Goal: Task Accomplishment & Management: Complete application form

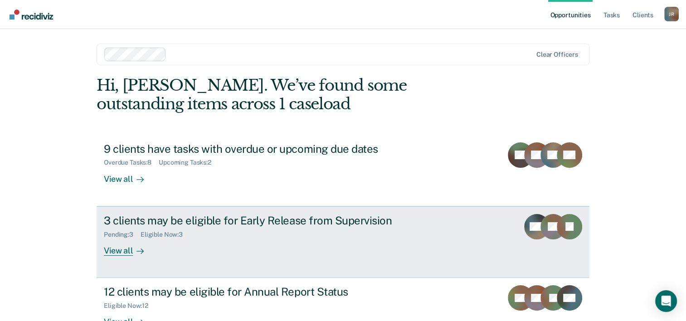
click at [265, 230] on div "Pending : 3 Eligible Now : 3" at bounding box center [263, 232] width 318 height 11
click at [312, 236] on div "Pending : 3 Eligible Now : 3" at bounding box center [263, 232] width 318 height 11
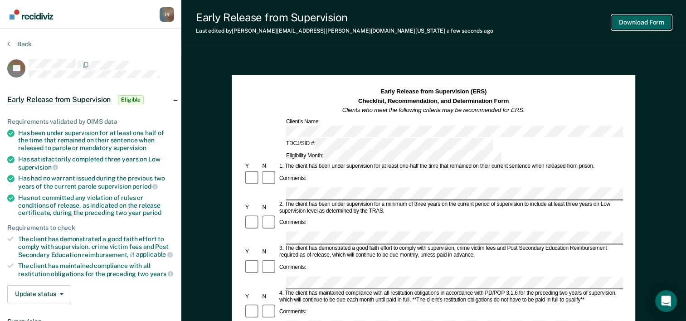
click at [639, 22] on button "Download Form" at bounding box center [642, 22] width 60 height 15
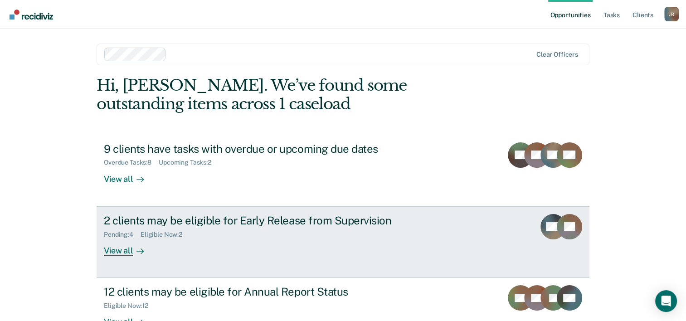
click at [337, 231] on div "Pending : 4 Eligible Now : 2" at bounding box center [263, 232] width 318 height 11
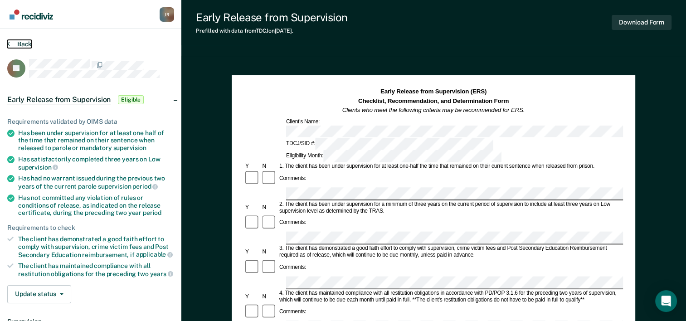
click at [27, 42] on button "Back" at bounding box center [19, 44] width 24 height 8
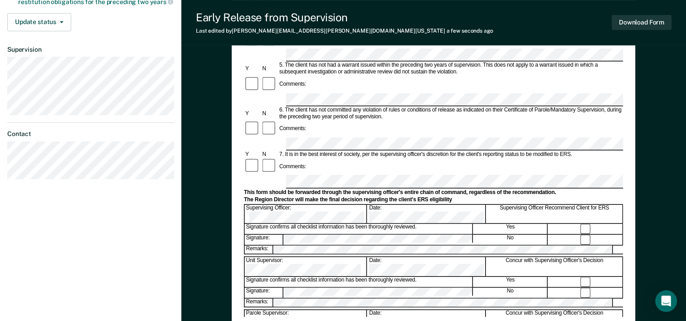
scroll to position [277, 0]
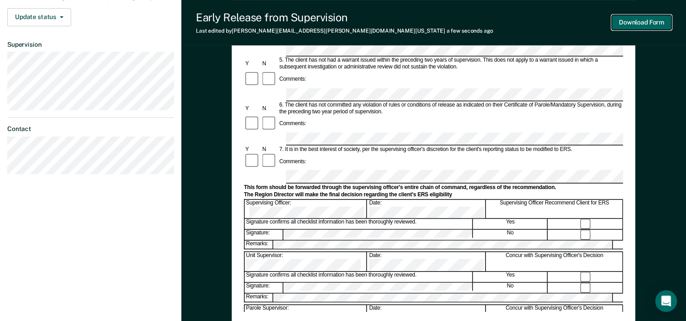
click at [618, 22] on button "Download Form" at bounding box center [642, 22] width 60 height 15
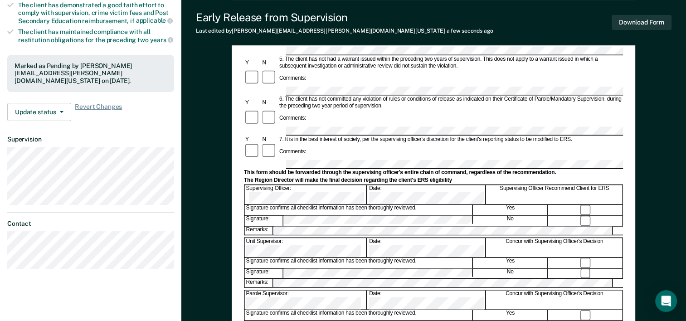
scroll to position [239, 0]
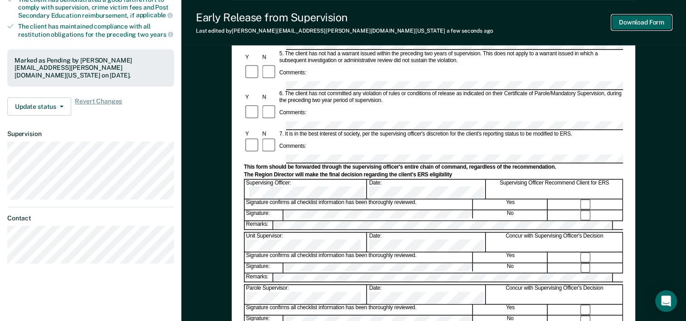
click at [621, 22] on button "Download Form" at bounding box center [642, 22] width 60 height 15
